Goal: Information Seeking & Learning: Learn about a topic

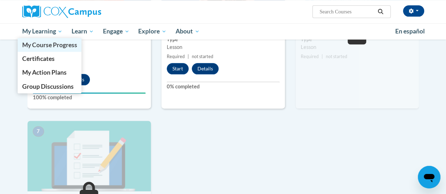
scroll to position [423, 0]
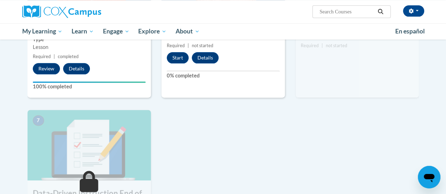
click at [210, 152] on div "1 Pre-Course Survey for Data-Driven Instruction Type Pre-Course Survey Required…" at bounding box center [223, 6] width 402 height 491
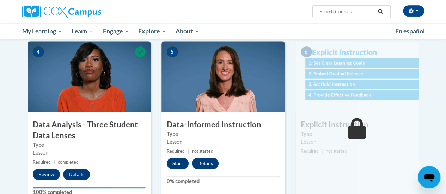
scroll to position [353, 0]
